Goal: Information Seeking & Learning: Learn about a topic

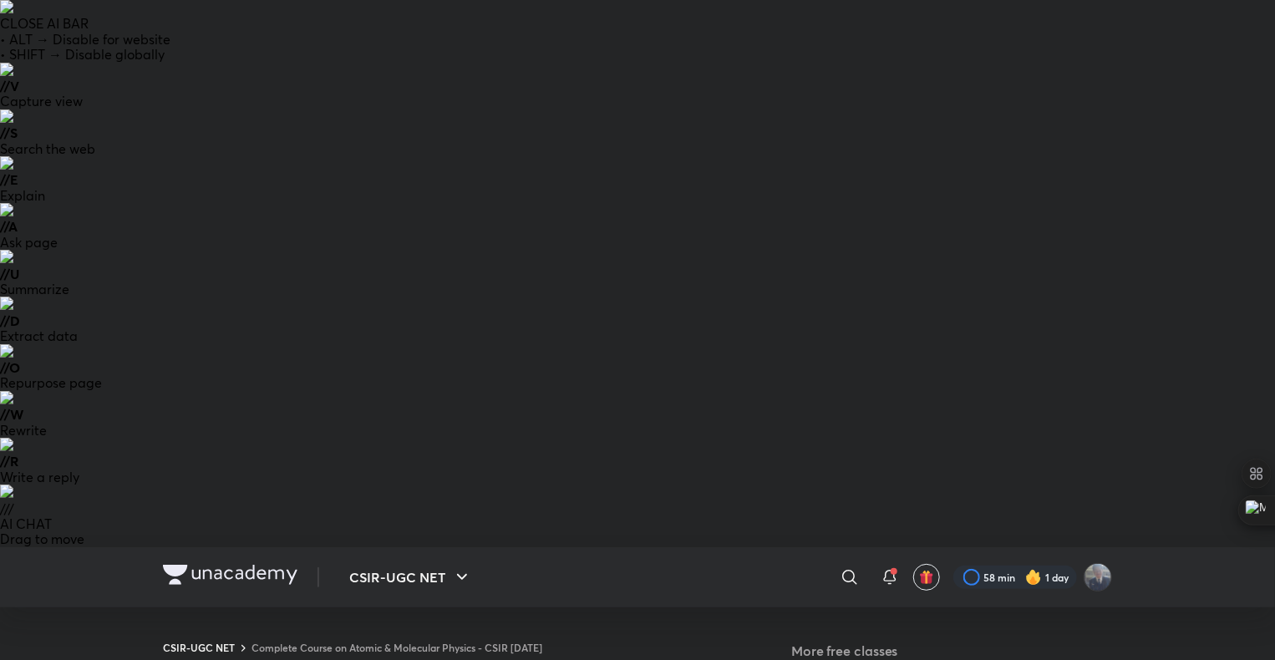
click at [434, 560] on button "CSIR-UGC NET" at bounding box center [410, 576] width 143 height 33
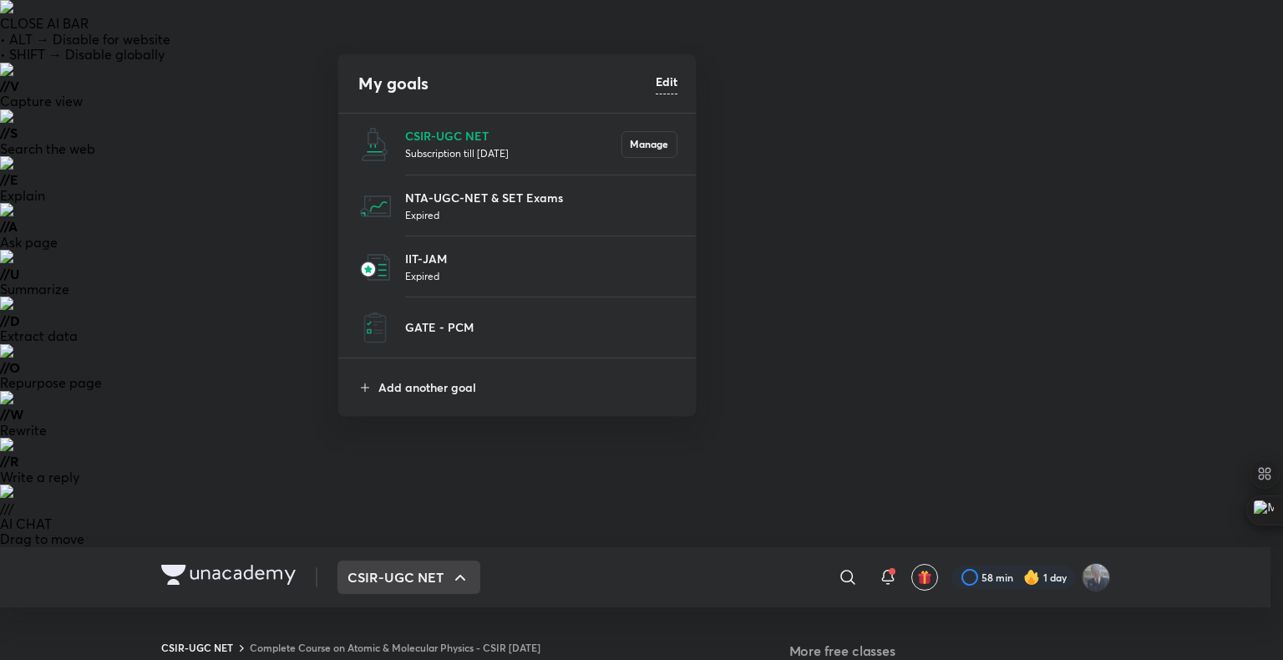
click at [903, 353] on div at bounding box center [641, 330] width 1283 height 660
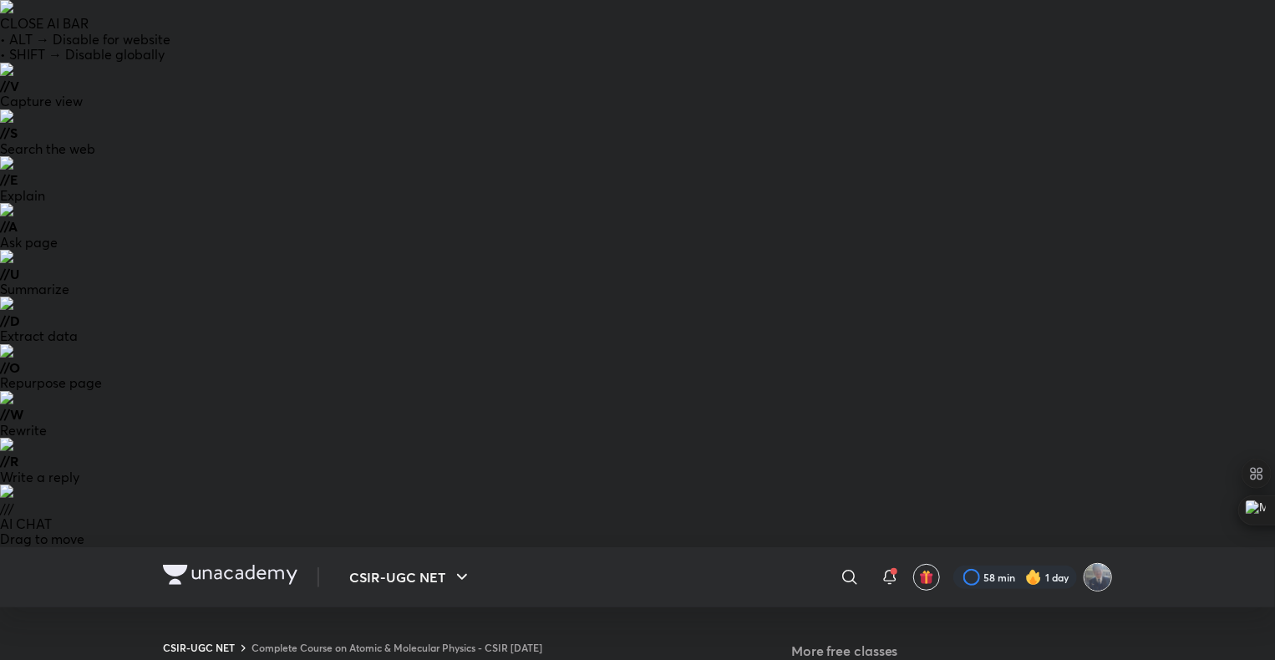
click at [1093, 563] on img at bounding box center [1097, 577] width 28 height 28
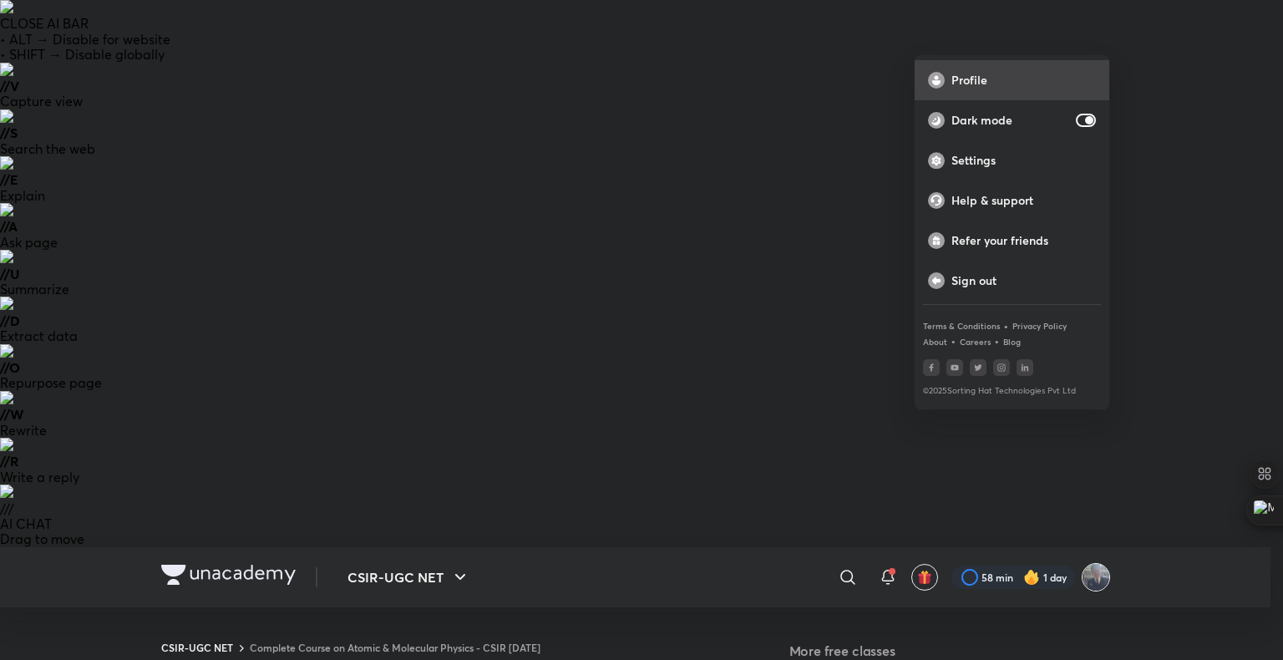
click at [988, 73] on p "Profile" at bounding box center [1023, 80] width 145 height 15
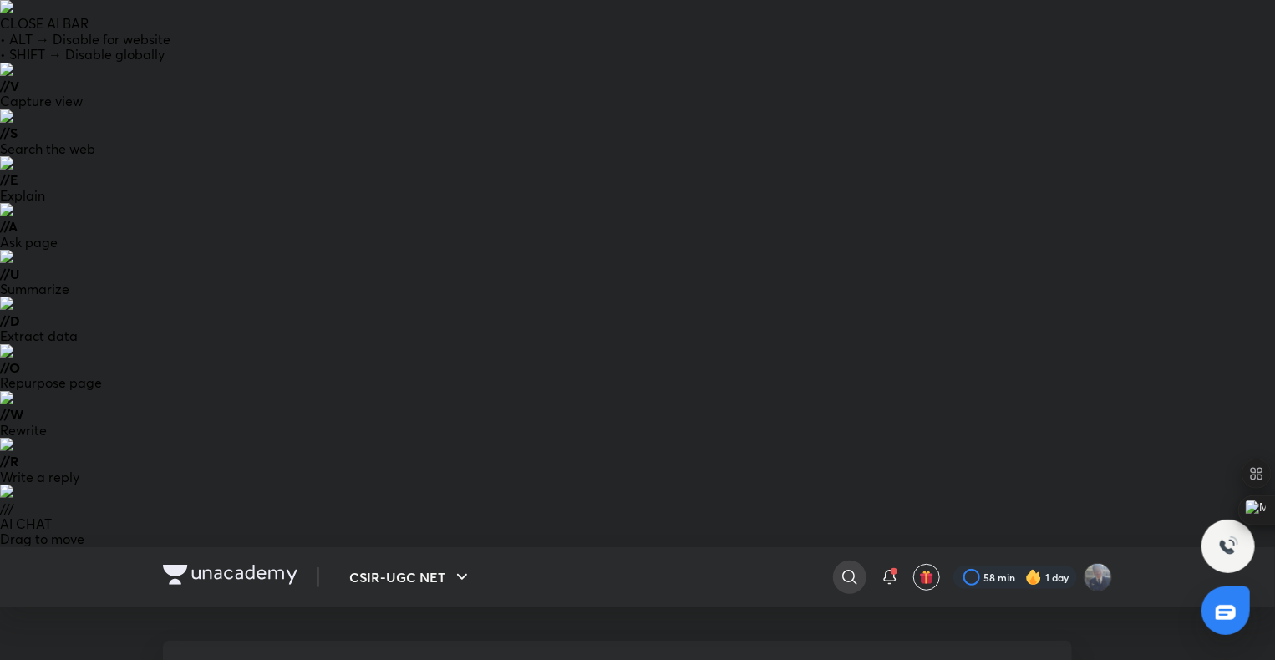
click at [854, 570] on icon at bounding box center [849, 577] width 14 height 14
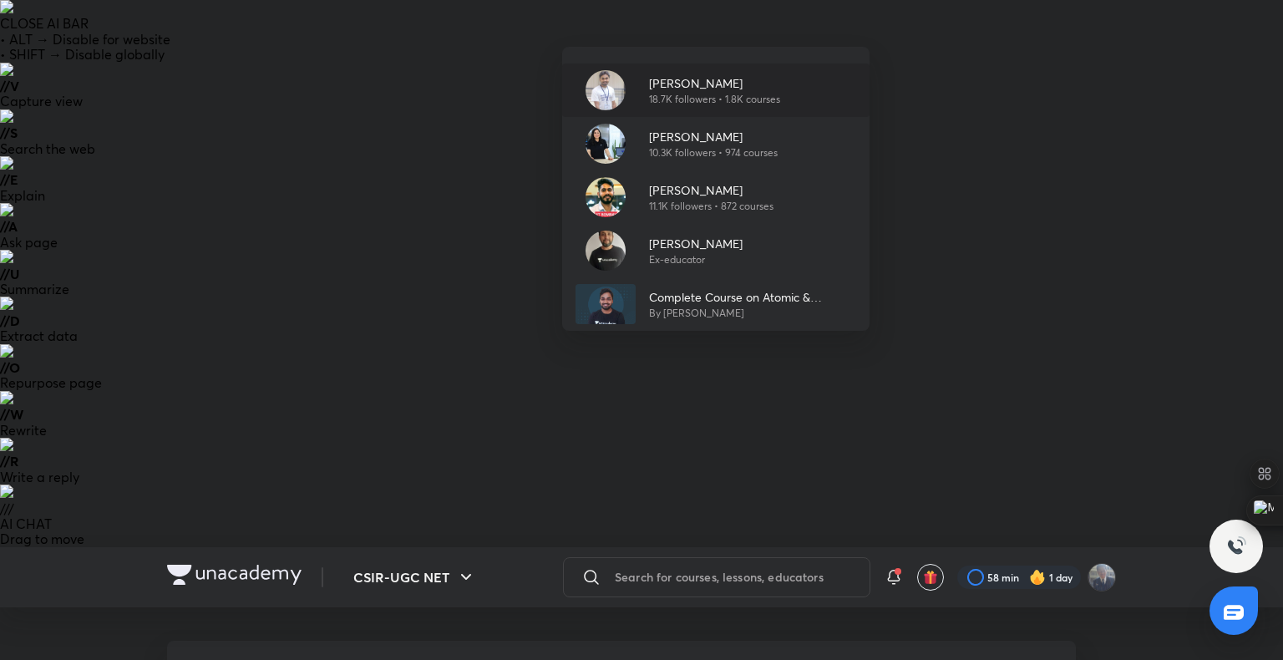
click at [717, 90] on p "[PERSON_NAME]" at bounding box center [714, 83] width 131 height 18
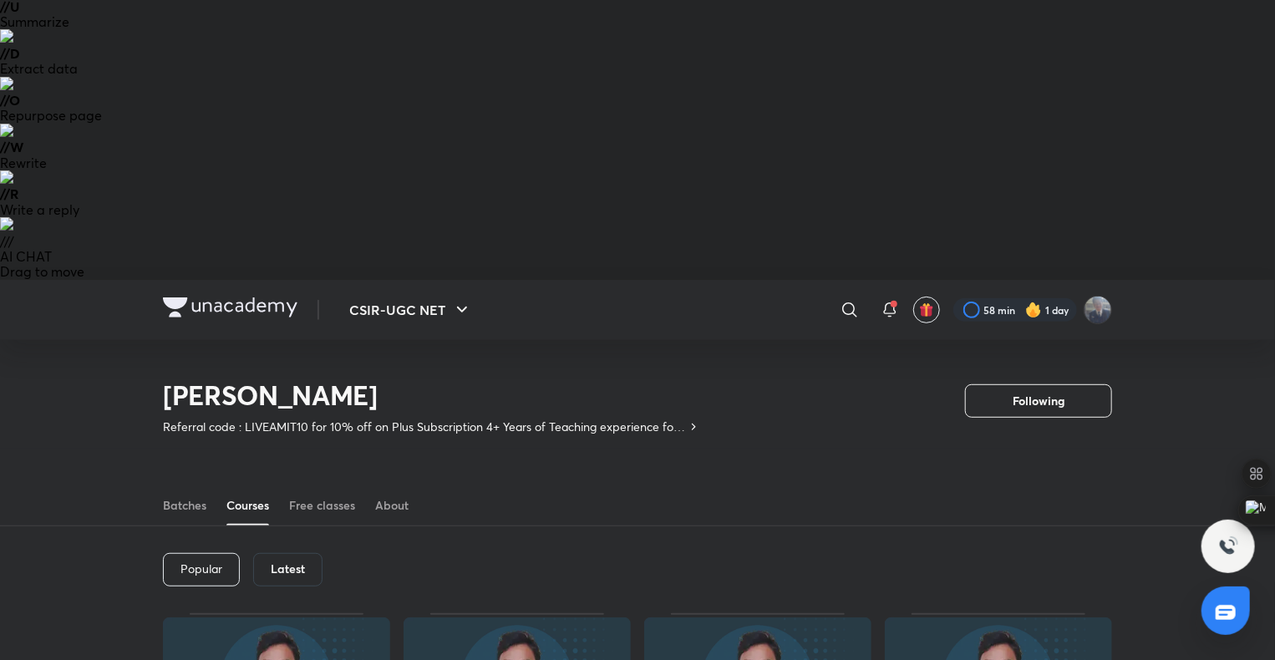
scroll to position [276, 0]
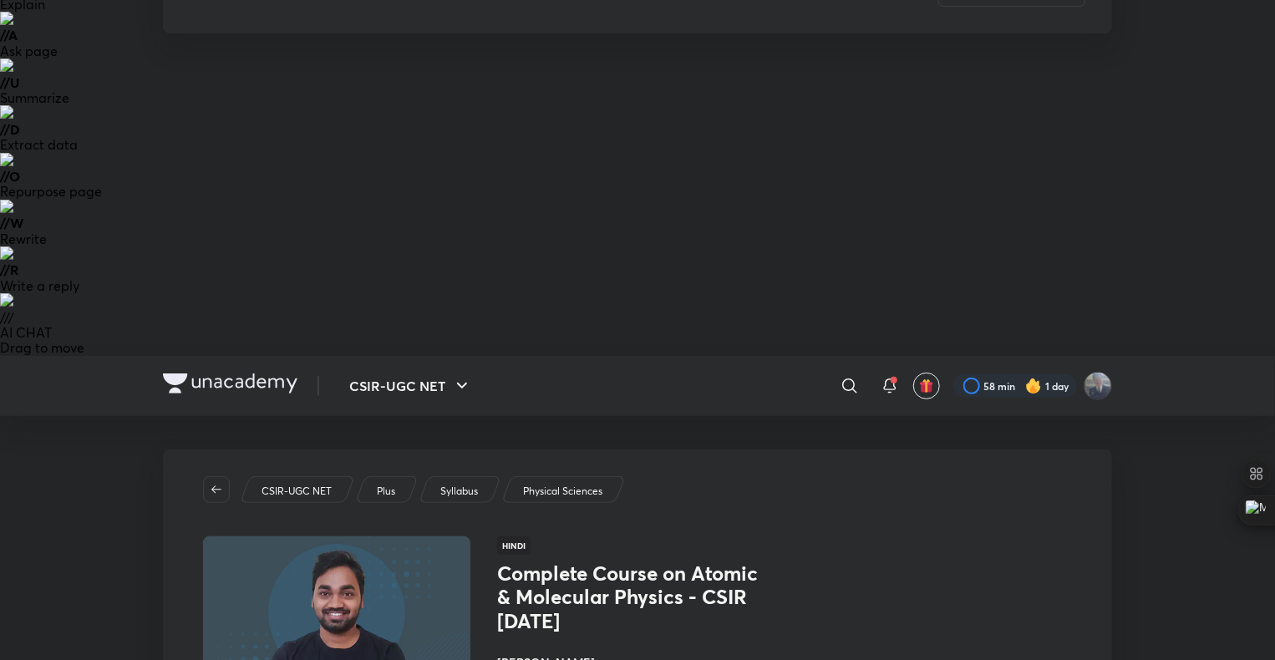
scroll to position [161, 0]
